Goal: Navigation & Orientation: Understand site structure

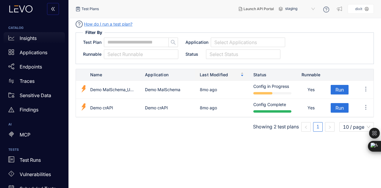
click at [33, 35] on div "Insights" at bounding box center [34, 38] width 61 height 12
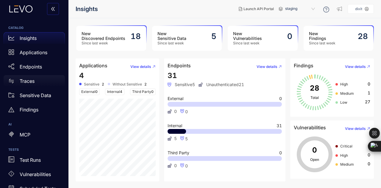
click at [33, 82] on p "Traces" at bounding box center [27, 80] width 15 height 5
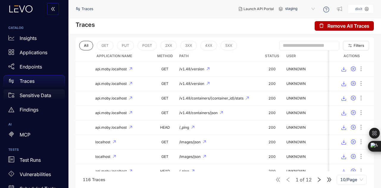
click at [40, 94] on p "Sensitive Data" at bounding box center [36, 95] width 32 height 5
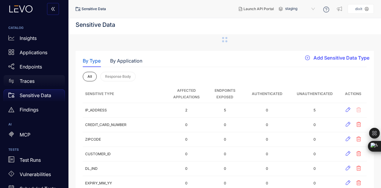
click at [58, 84] on div "Traces" at bounding box center [34, 81] width 61 height 12
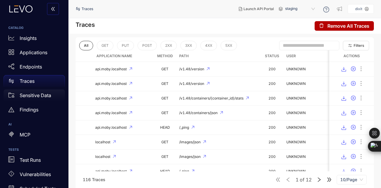
click at [40, 95] on p "Sensitive Data" at bounding box center [36, 95] width 32 height 5
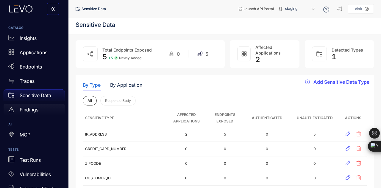
click at [32, 109] on p "Findings" at bounding box center [29, 109] width 19 height 5
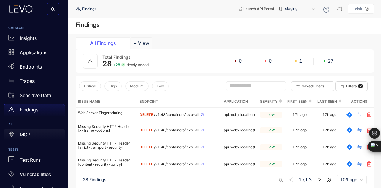
click at [42, 129] on div "MCP" at bounding box center [34, 135] width 61 height 12
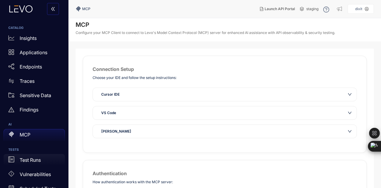
click at [43, 160] on div "Test Runs" at bounding box center [34, 160] width 61 height 12
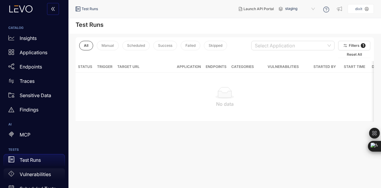
click at [23, 175] on p "Vulnerabilities" at bounding box center [35, 174] width 31 height 5
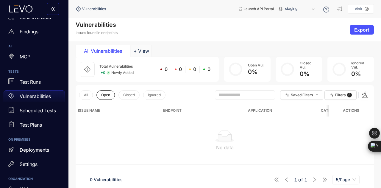
scroll to position [79, 0]
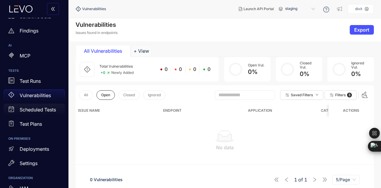
click at [36, 112] on p "Scheduled Tests" at bounding box center [38, 109] width 36 height 5
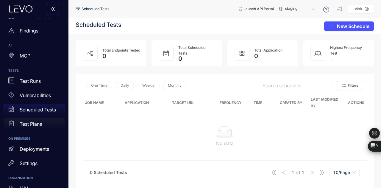
click at [42, 124] on p "Test Plans" at bounding box center [31, 123] width 22 height 5
